Goal: Task Accomplishment & Management: Complete application form

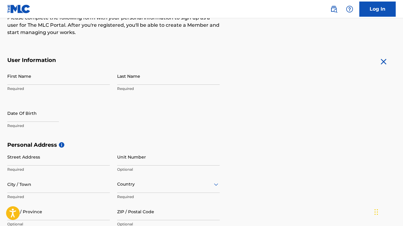
scroll to position [87, 0]
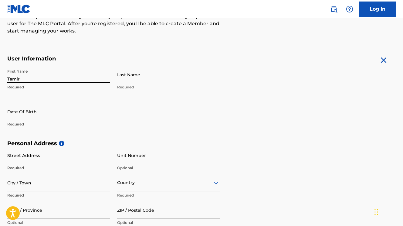
type input "Tamir"
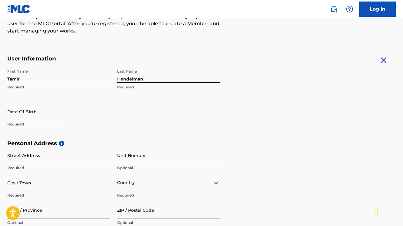
type input "Hendelman"
select select "7"
select select "2025"
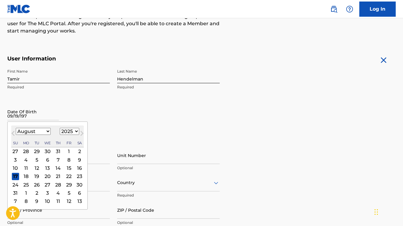
type input "[DATE]"
click at [110, 130] on div "First Name Tamir Required Last Name Hendelman Required Date Of Birth [DEMOGRAPH…" at bounding box center [113, 103] width 212 height 74
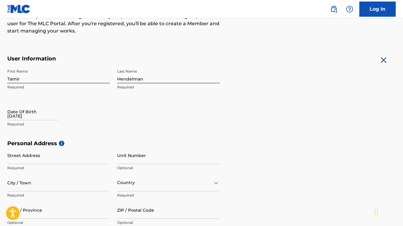
select select "7"
select select "2025"
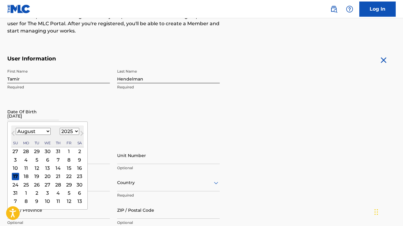
click at [19, 116] on input "[DATE]" at bounding box center [33, 111] width 52 height 17
select select "8"
click at [65, 168] on div "19" at bounding box center [68, 167] width 7 height 7
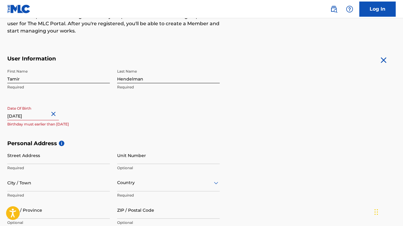
select select "8"
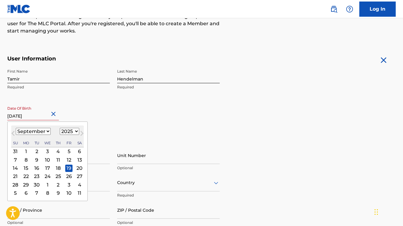
click at [47, 115] on input "[DATE]" at bounding box center [33, 111] width 52 height 17
select select "1971"
click at [85, 109] on div "Date Of Birth [DEMOGRAPHIC_DATA] [DEMOGRAPHIC_DATA] Previous Month Next Month […" at bounding box center [58, 116] width 103 height 27
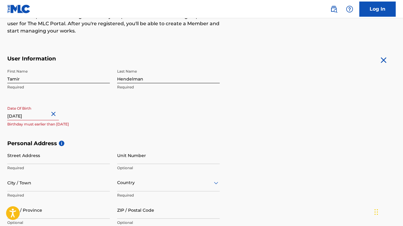
click at [48, 115] on input "[DATE]" at bounding box center [33, 111] width 52 height 17
select select "8"
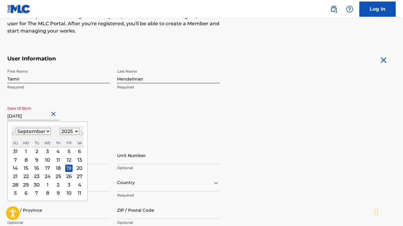
select select "1971"
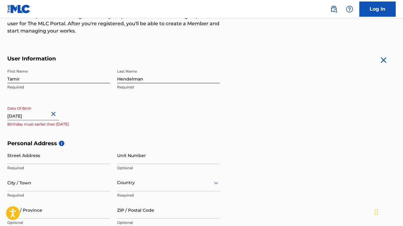
select select "8"
select select "2025"
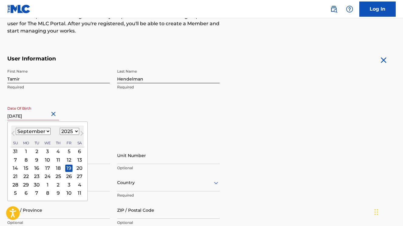
click at [32, 116] on input "[DATE]" at bounding box center [33, 111] width 52 height 17
click at [49, 117] on input "[DATE]" at bounding box center [33, 111] width 52 height 17
click at [50, 116] on input "[DATE]" at bounding box center [33, 111] width 52 height 17
type input "[DATE]"
select select "1971"
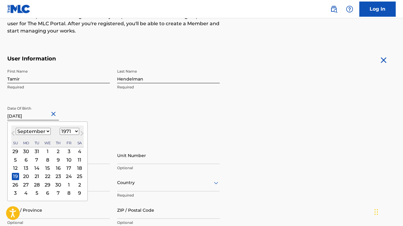
type input "[DATE]"
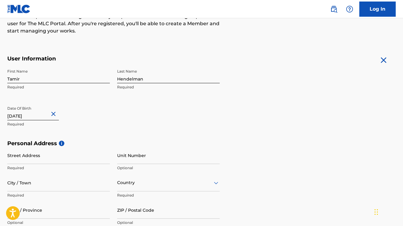
click at [119, 133] on div "First Name [PERSON_NAME] Required Last Name [PERSON_NAME] Required Date Of Birt…" at bounding box center [113, 103] width 212 height 74
type input "[STREET_ADDRESS][PERSON_NAME]"
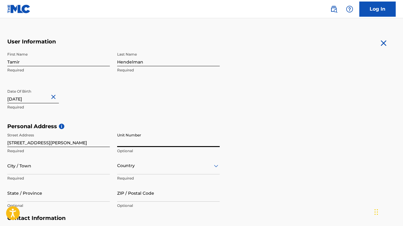
scroll to position [109, 0]
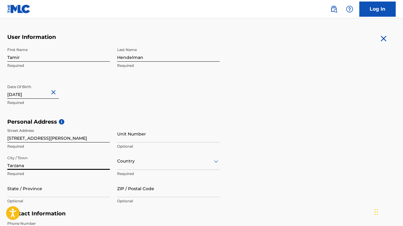
type input "Tarzana"
click at [139, 164] on div "Country" at bounding box center [168, 160] width 103 height 17
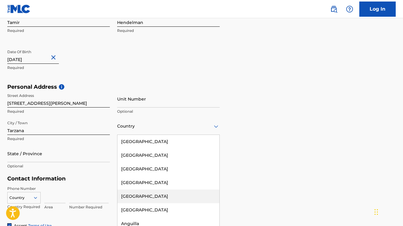
scroll to position [0, 0]
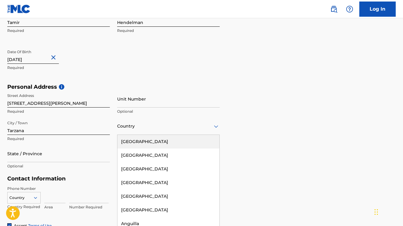
click at [135, 140] on div "[GEOGRAPHIC_DATA]" at bounding box center [168, 142] width 102 height 14
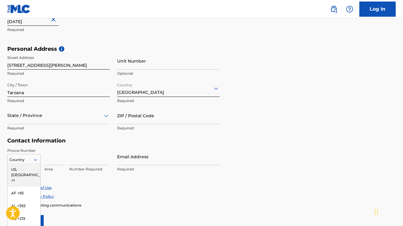
scroll to position [209, 0]
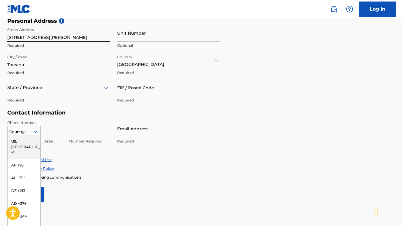
click at [35, 135] on div "US, [GEOGRAPHIC_DATA] +1, 1 of 216. 216 results available. Use Up and Down to c…" at bounding box center [23, 130] width 33 height 9
click at [26, 138] on div "US, [GEOGRAPHIC_DATA] +1" at bounding box center [24, 147] width 33 height 24
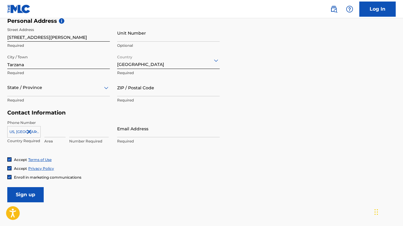
click at [56, 130] on input at bounding box center [54, 128] width 21 height 17
type input "818"
type input "522-0739"
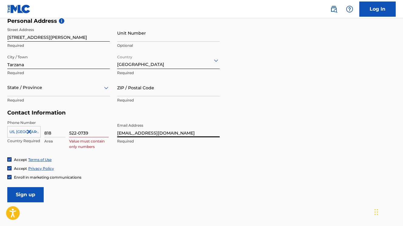
type input "[EMAIL_ADDRESS][DOMAIN_NAME]"
click at [151, 153] on div "Phone Number [GEOGRAPHIC_DATA], [GEOGRAPHIC_DATA] +1 Country Required 818 Area …" at bounding box center [113, 138] width 212 height 37
click at [93, 131] on input "522-0739" at bounding box center [88, 128] width 39 height 17
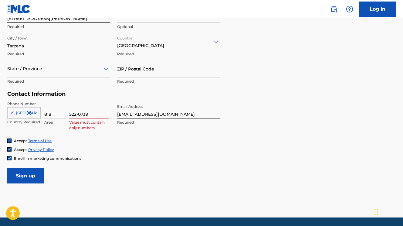
click at [27, 176] on input "Sign up" at bounding box center [25, 175] width 36 height 15
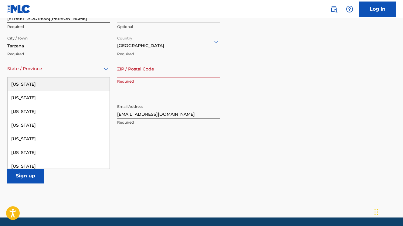
click at [27, 72] on div at bounding box center [58, 69] width 103 height 8
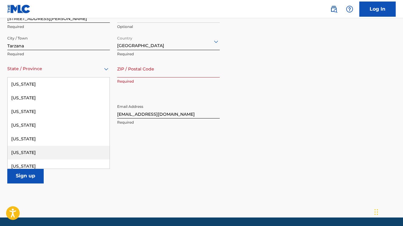
click at [28, 151] on div "[US_STATE]" at bounding box center [59, 153] width 102 height 14
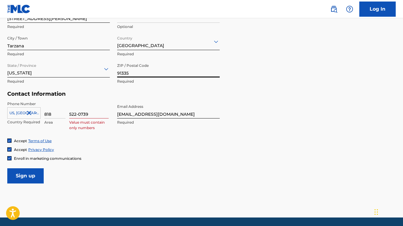
type input "91335"
click at [187, 187] on main "The MLC uses identity verification before a user is registered to comply with K…" at bounding box center [201, 3] width 403 height 427
click at [29, 175] on input "Sign up" at bounding box center [25, 175] width 36 height 15
click at [79, 113] on input "522-0739" at bounding box center [88, 109] width 39 height 17
type input "5220739"
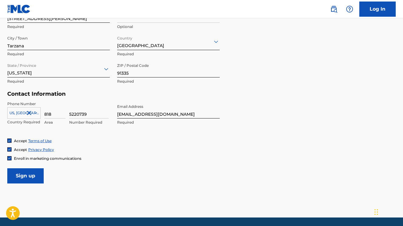
click at [120, 145] on div "Accept Terms of Use Accept Privacy Policy Enroll in marketing communications" at bounding box center [201, 149] width 388 height 23
click at [25, 174] on input "Sign up" at bounding box center [25, 175] width 36 height 15
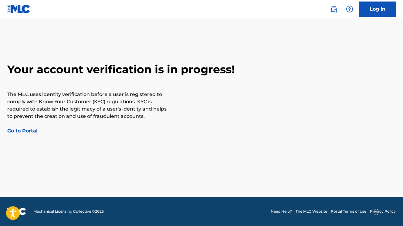
click at [21, 129] on link "Go to Portal" at bounding box center [22, 131] width 30 height 6
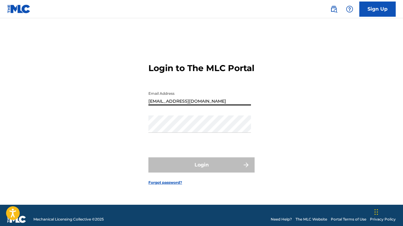
type input "[EMAIL_ADDRESS][DOMAIN_NAME]"
click at [375, 10] on link "Sign Up" at bounding box center [377, 9] width 36 height 15
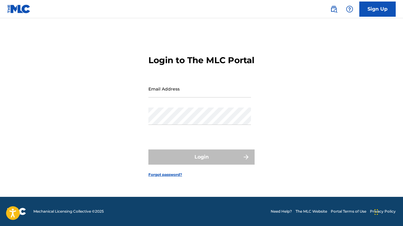
scroll to position [8, 0]
type input "[EMAIL_ADDRESS][DOMAIN_NAME]"
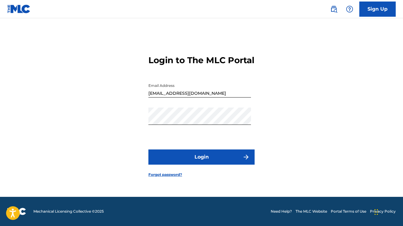
click at [200, 162] on button "Login" at bounding box center [201, 156] width 106 height 15
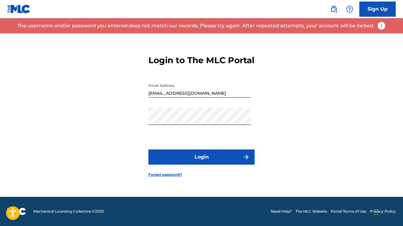
click at [162, 177] on link "Forgot password?" at bounding box center [165, 174] width 34 height 5
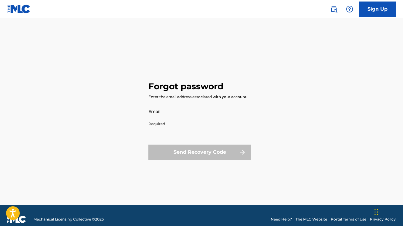
click at [377, 12] on link "Sign Up" at bounding box center [377, 9] width 36 height 15
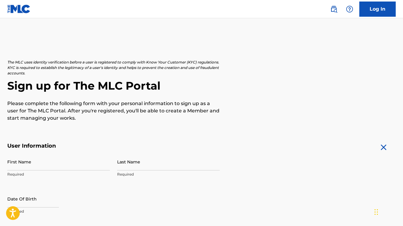
click at [383, 145] on img at bounding box center [384, 147] width 10 height 10
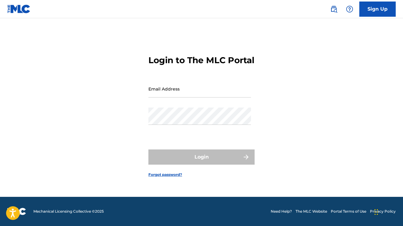
scroll to position [8, 0]
click at [334, 10] on img at bounding box center [333, 8] width 7 height 7
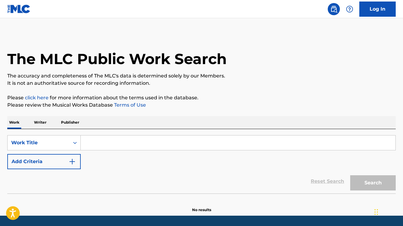
click at [350, 11] on img at bounding box center [349, 8] width 7 height 7
click at [347, 42] on p "View portal intro" at bounding box center [350, 40] width 52 height 15
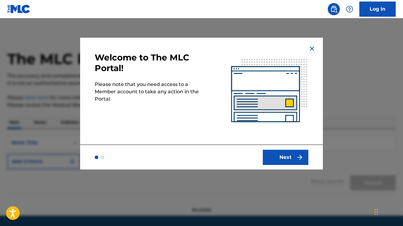
click at [294, 156] on button "Next" at bounding box center [286, 157] width 46 height 15
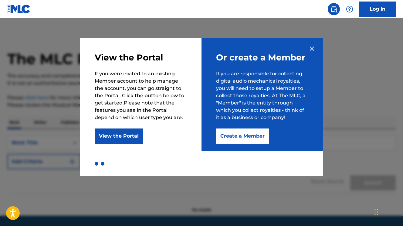
click at [131, 135] on button "View the Portal" at bounding box center [119, 135] width 48 height 15
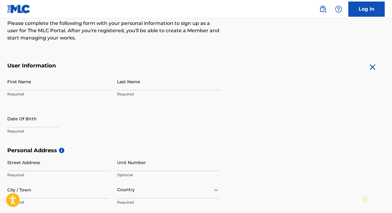
scroll to position [63, 0]
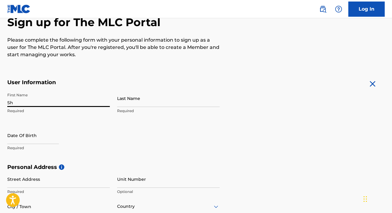
type input "S"
type input "Tamir"
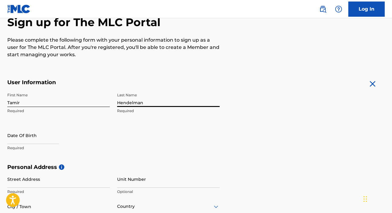
type input "Hendelman"
select select "7"
select select "2025"
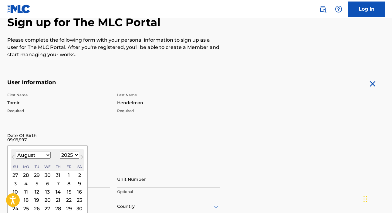
type input "[DATE]"
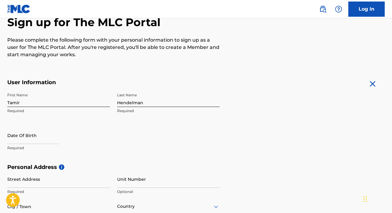
select select "7"
select select "2025"
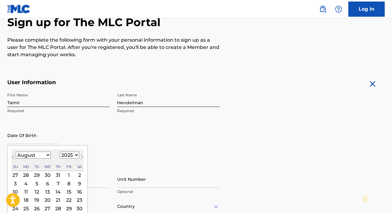
click at [37, 140] on input "text" at bounding box center [33, 135] width 52 height 17
type input "September 19th, 1971"
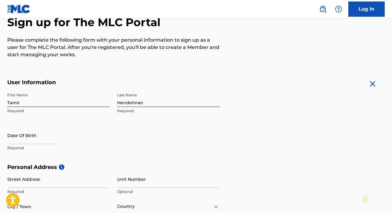
click at [25, 145] on p "Required" at bounding box center [58, 147] width 103 height 5
select select "7"
select select "2025"
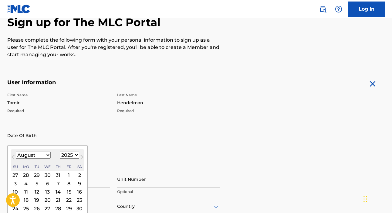
click at [24, 137] on input "text" at bounding box center [33, 135] width 52 height 17
select select "8"
click at [65, 190] on div "19" at bounding box center [68, 191] width 7 height 7
type input "[DATE]"
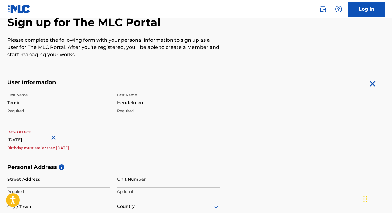
click at [51, 139] on input "[DATE]" at bounding box center [33, 135] width 52 height 17
select select "8"
select select "2025"
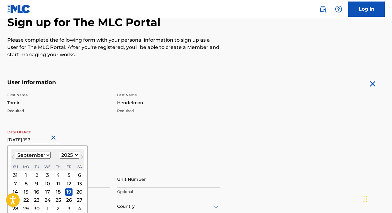
type input "[DATE]"
select select "1971"
type input "[DATE]"
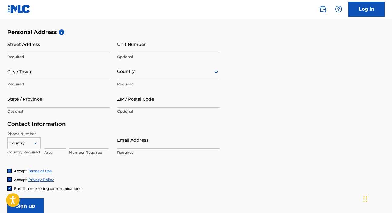
scroll to position [199, 0]
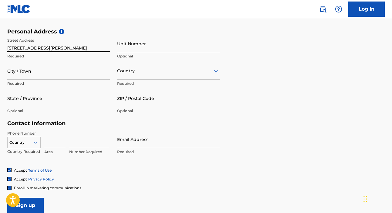
click at [54, 48] on input "6103 Topham Regenecy Lane" at bounding box center [58, 43] width 103 height 17
type input "[STREET_ADDRESS][PERSON_NAME]"
type input "Tarzana"
click at [141, 74] on div at bounding box center [168, 71] width 103 height 8
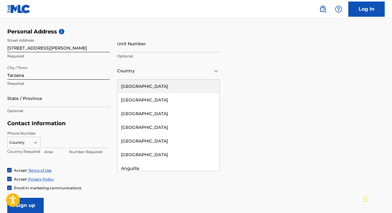
click at [139, 84] on div "[GEOGRAPHIC_DATA]" at bounding box center [168, 87] width 102 height 14
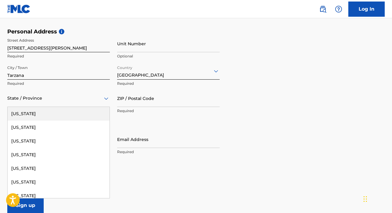
click at [47, 101] on div at bounding box center [58, 98] width 103 height 8
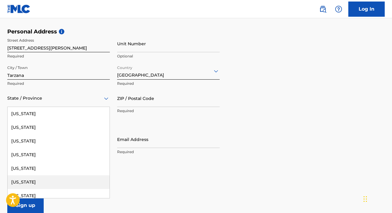
click at [44, 179] on div "[US_STATE]" at bounding box center [59, 182] width 102 height 14
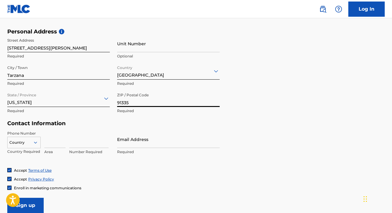
type input "91335"
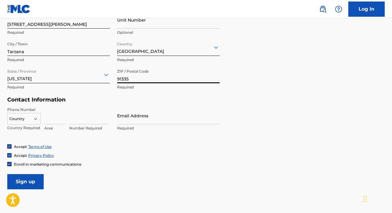
click at [35, 122] on div "Country" at bounding box center [23, 117] width 33 height 9
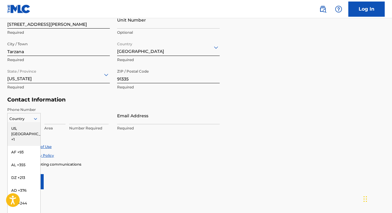
click at [31, 126] on div "US, [GEOGRAPHIC_DATA] +1" at bounding box center [24, 134] width 33 height 24
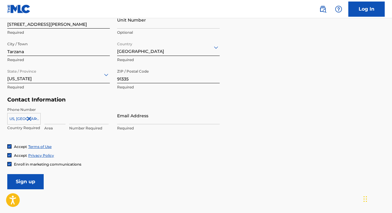
click at [52, 117] on input at bounding box center [54, 115] width 21 height 17
type input "818"
click at [64, 119] on input "8184584551" at bounding box center [54, 115] width 21 height 17
type input "818"
click at [80, 121] on input at bounding box center [88, 115] width 39 height 17
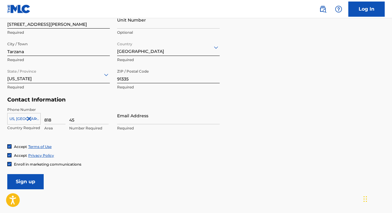
type input "4"
type input "5220739"
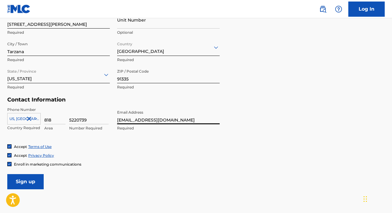
type input "[EMAIL_ADDRESS][DOMAIN_NAME]"
click at [106, 141] on div "Phone Number US, CA +1 Country Required 818 Area 5220739 Number Required Email …" at bounding box center [113, 125] width 212 height 37
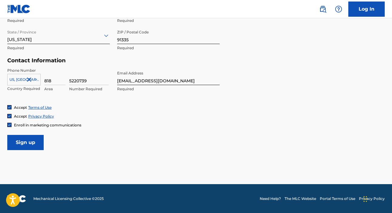
scroll to position [261, 0]
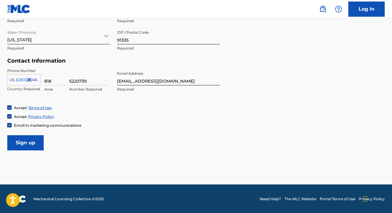
click at [34, 143] on input "Sign up" at bounding box center [25, 142] width 36 height 15
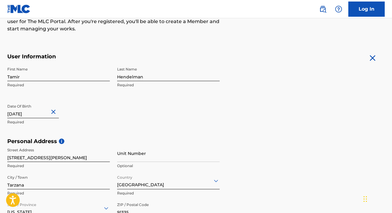
scroll to position [76, 0]
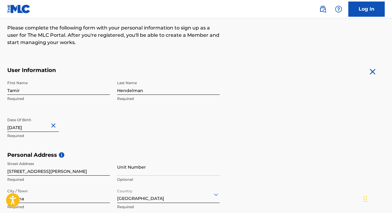
click at [371, 72] on img at bounding box center [373, 72] width 10 height 10
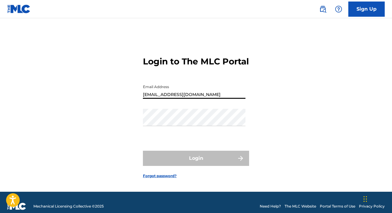
type input "[EMAIL_ADDRESS][DOMAIN_NAME]"
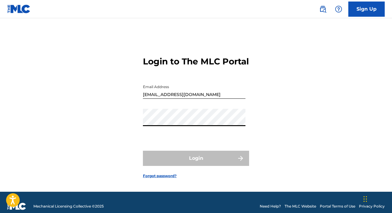
drag, startPoint x: 302, startPoint y: 109, endPoint x: 302, endPoint y: 103, distance: 5.5
click at [302, 105] on div "Login to The MLC Portal Email Address tamir@tamirhendelman.com Password Login F…" at bounding box center [196, 112] width 392 height 158
click at [158, 178] on link "Forgot password?" at bounding box center [160, 175] width 34 height 5
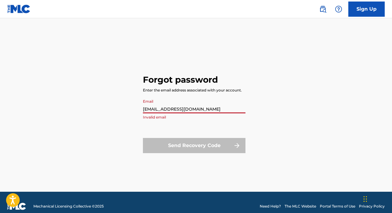
type input "[EMAIL_ADDRESS][DOMAIN_NAME]"
click at [294, 144] on div "Forgot password Enter the email address associated with your account. Email tam…" at bounding box center [196, 112] width 392 height 158
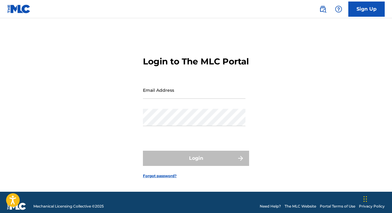
click at [338, 10] on img at bounding box center [338, 8] width 7 height 7
click at [337, 40] on p "View portal intro" at bounding box center [339, 36] width 52 height 15
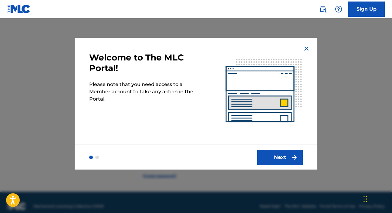
click at [280, 161] on button "Next" at bounding box center [280, 157] width 46 height 15
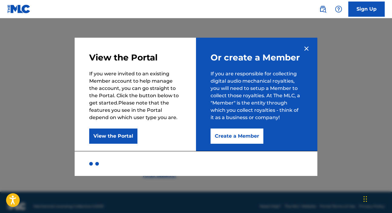
click at [242, 136] on button "Create a Member" at bounding box center [237, 135] width 53 height 15
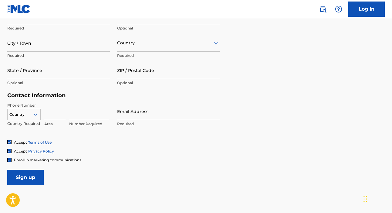
scroll to position [227, 0]
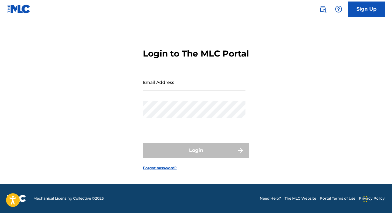
scroll to position [12, 0]
click at [323, 9] on img at bounding box center [322, 8] width 7 height 7
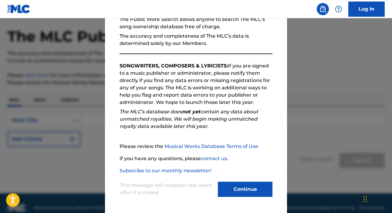
scroll to position [23, 0]
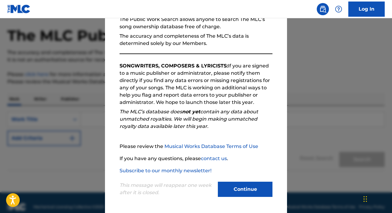
click at [242, 192] on button "Continue" at bounding box center [245, 188] width 55 height 15
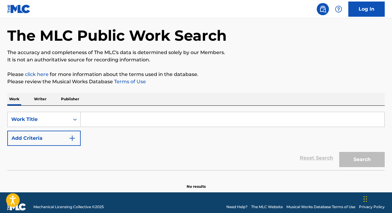
click at [38, 72] on link "click here" at bounding box center [37, 74] width 24 height 6
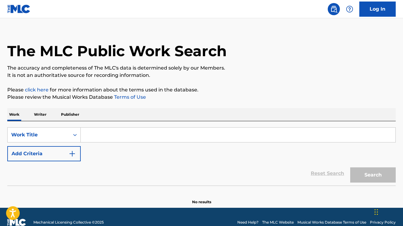
scroll to position [0, 0]
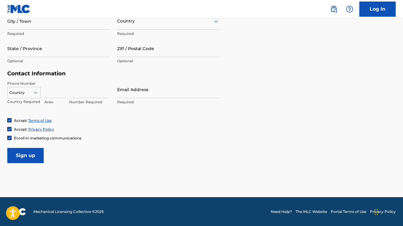
scroll to position [248, 0]
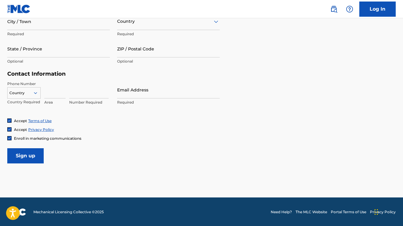
click at [33, 154] on input "Sign up" at bounding box center [25, 155] width 36 height 15
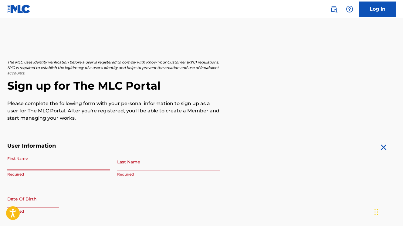
scroll to position [0, 0]
click at [370, 13] on link "Log In" at bounding box center [377, 9] width 36 height 15
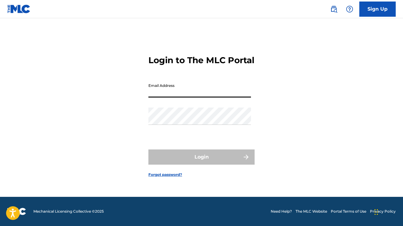
scroll to position [8, 0]
click at [372, 8] on link "Sign Up" at bounding box center [377, 9] width 36 height 15
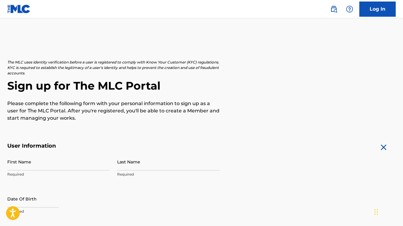
click at [333, 9] on img at bounding box center [333, 8] width 7 height 7
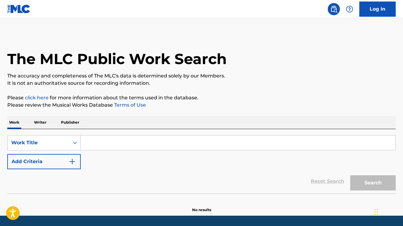
click at [15, 7] on img at bounding box center [18, 9] width 23 height 9
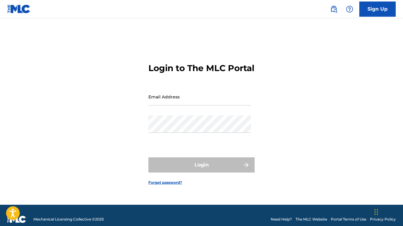
click at [349, 9] on img at bounding box center [349, 8] width 7 height 7
click at [346, 39] on p "View portal intro" at bounding box center [350, 40] width 52 height 15
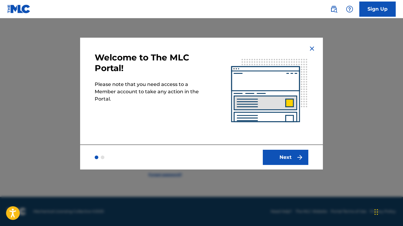
scroll to position [8, 0]
click at [312, 47] on img at bounding box center [311, 48] width 7 height 7
